Goal: Find specific page/section: Find specific page/section

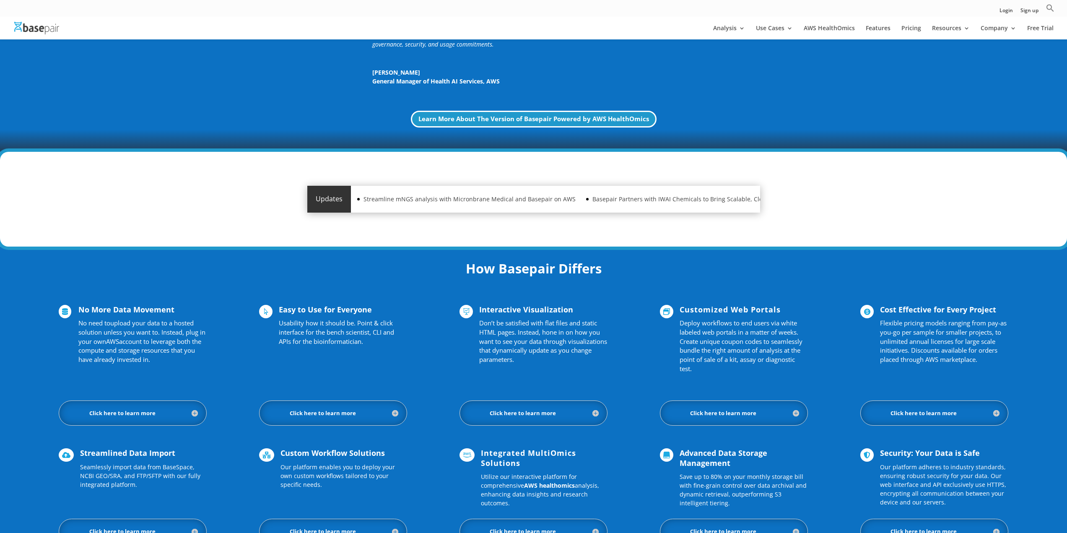
scroll to position [461, 0]
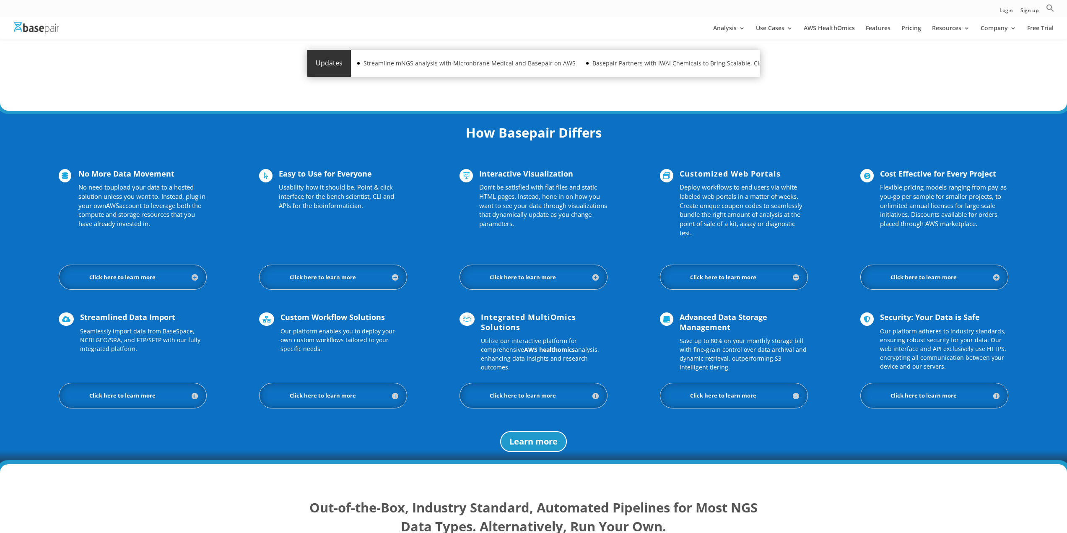
click at [1013, 109] on link "Contact Us" at bounding box center [1031, 107] width 84 height 17
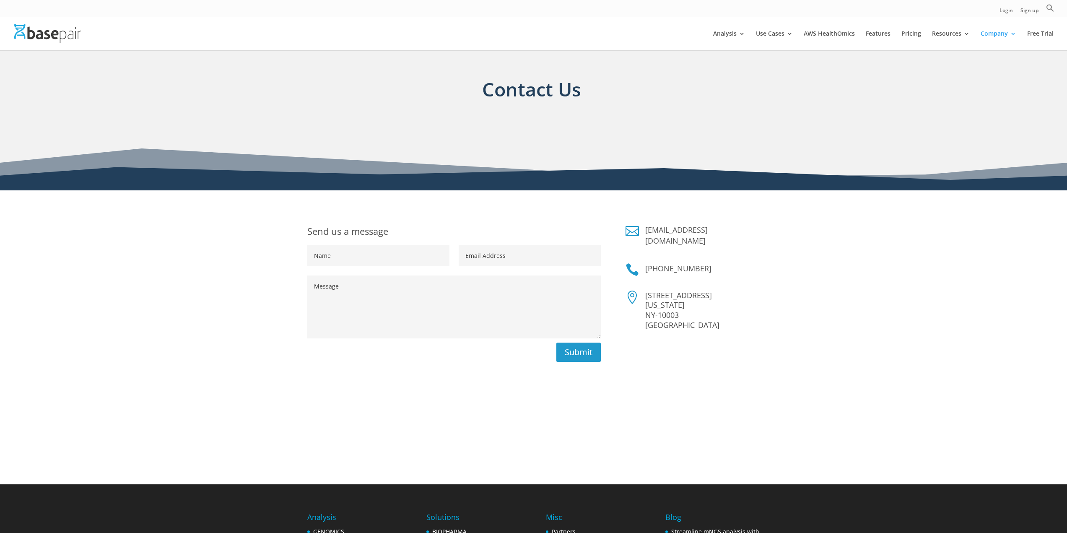
click at [1018, 68] on link "Partners" at bounding box center [1031, 68] width 84 height 17
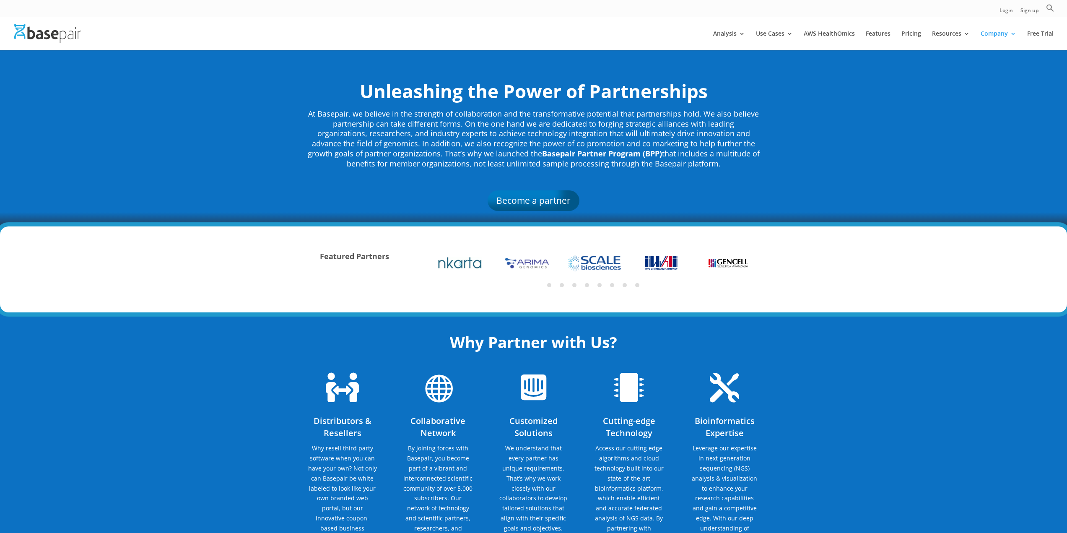
click at [897, 104] on link "Research Labs" at bounding box center [907, 101] width 84 height 17
